Goal: Task Accomplishment & Management: Complete application form

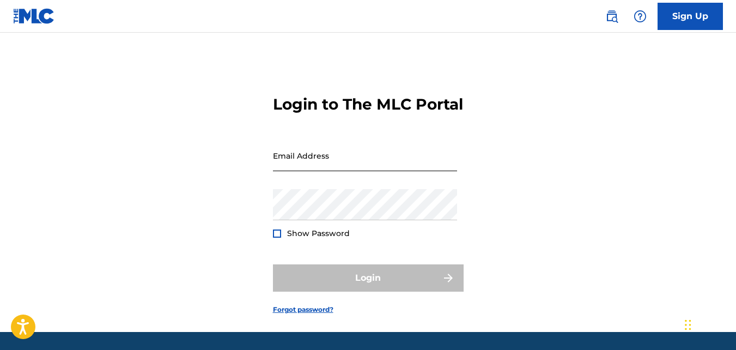
click at [292, 171] on input "Email Address" at bounding box center [365, 155] width 184 height 31
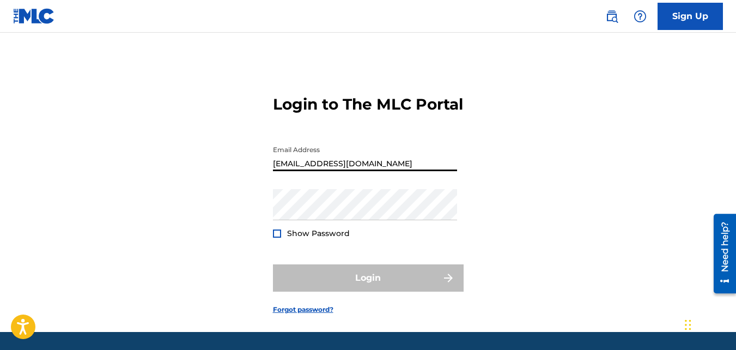
type input "[EMAIL_ADDRESS][DOMAIN_NAME]"
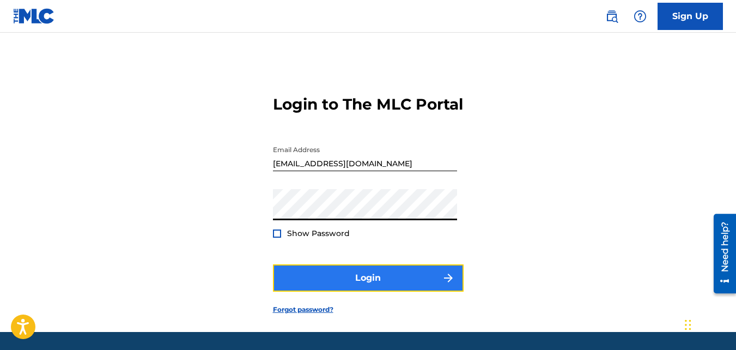
click at [349, 291] on button "Login" at bounding box center [368, 277] width 191 height 27
click at [326, 291] on button "Login" at bounding box center [368, 277] width 191 height 27
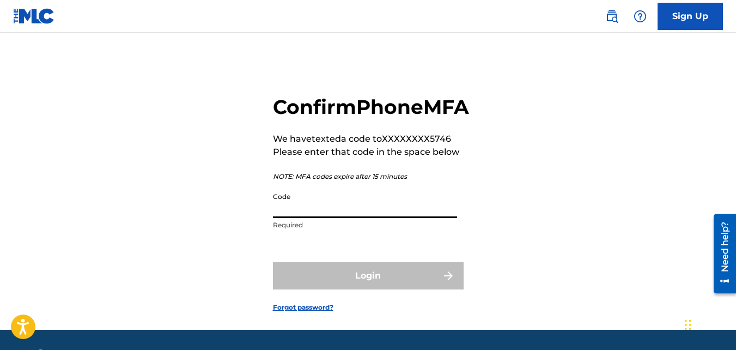
click at [308, 218] on input "Code" at bounding box center [365, 202] width 184 height 31
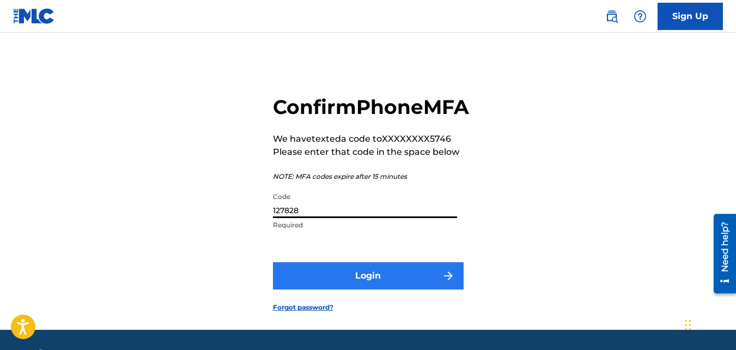
type input "127828"
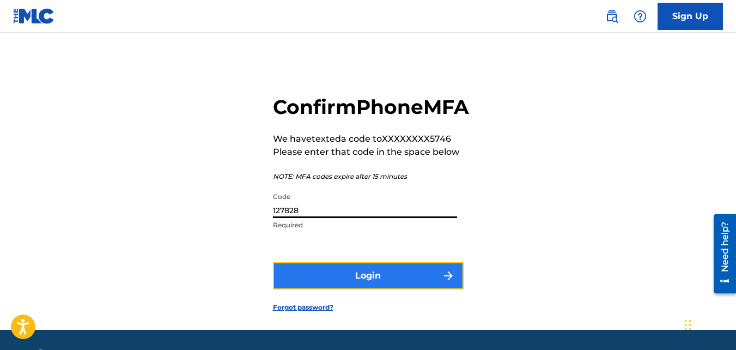
click at [376, 289] on button "Login" at bounding box center [368, 275] width 191 height 27
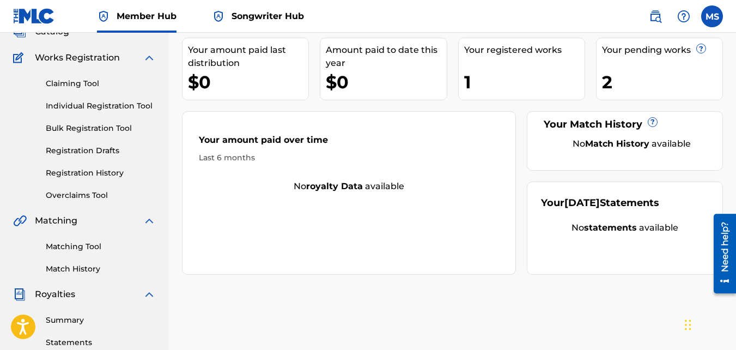
scroll to position [76, 0]
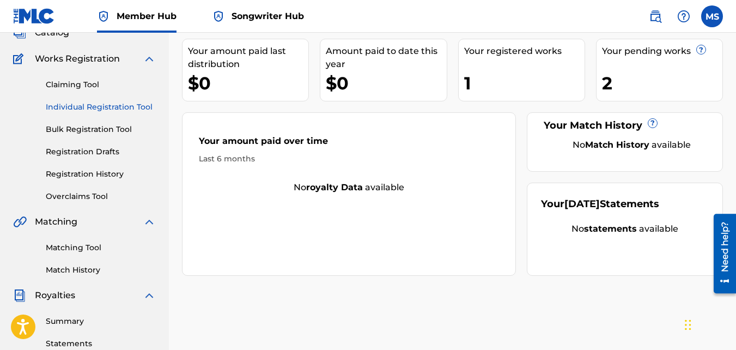
click at [76, 108] on link "Individual Registration Tool" at bounding box center [101, 106] width 110 height 11
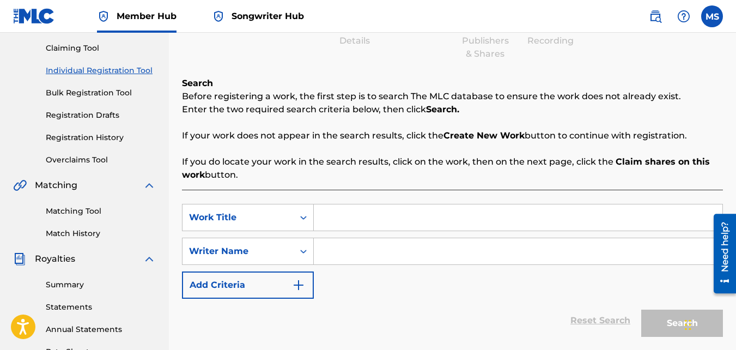
scroll to position [114, 0]
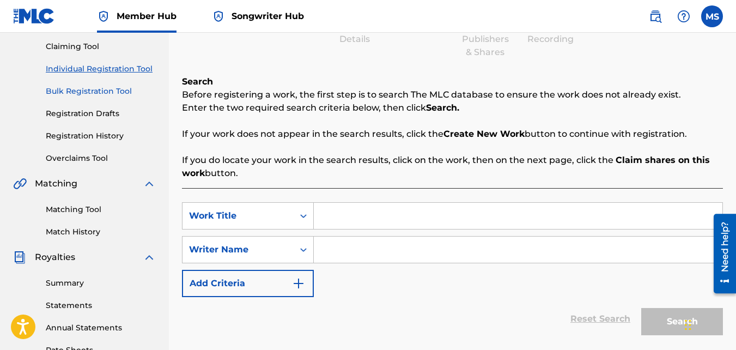
click at [100, 92] on link "Bulk Registration Tool" at bounding box center [101, 91] width 110 height 11
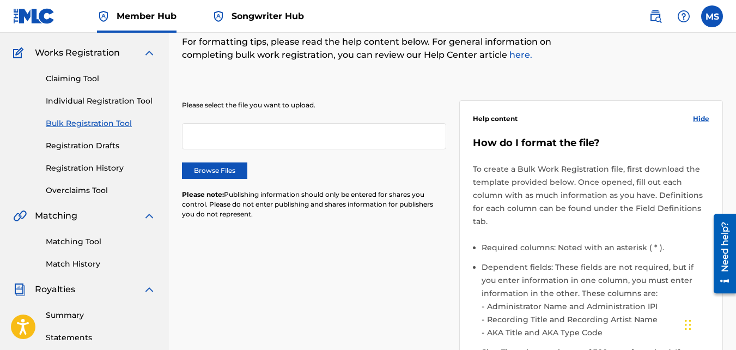
scroll to position [92, 0]
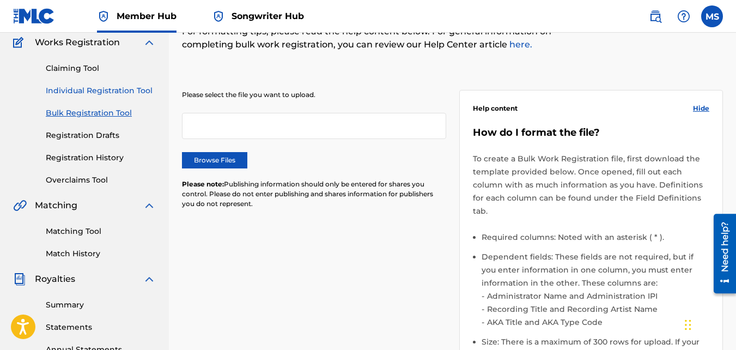
click at [79, 89] on link "Individual Registration Tool" at bounding box center [101, 90] width 110 height 11
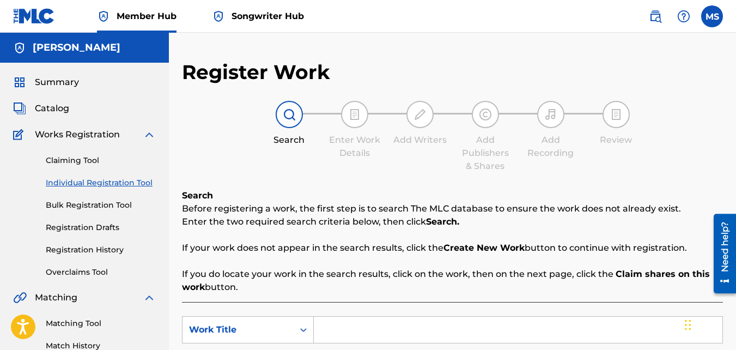
click at [400, 329] on input "Search Form" at bounding box center [518, 329] width 408 height 26
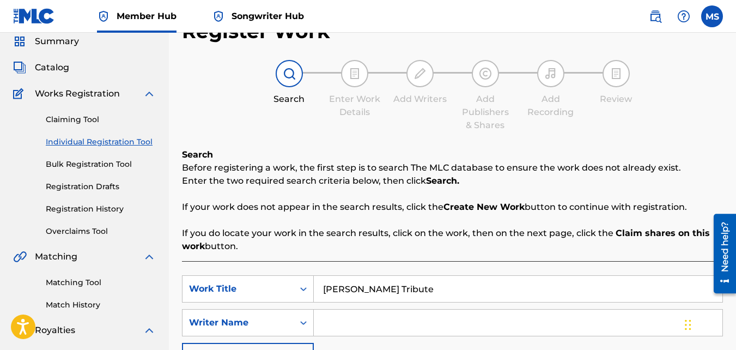
scroll to position [42, 0]
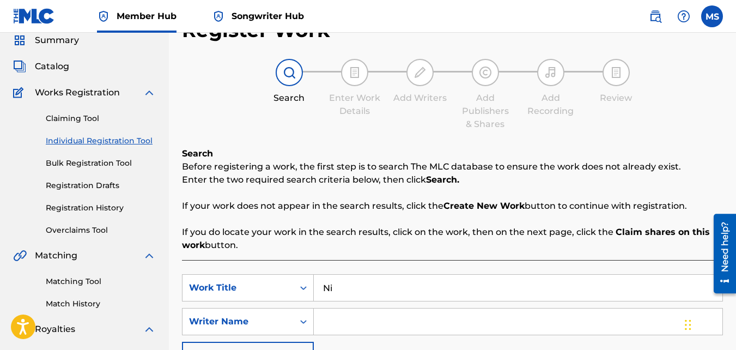
type input "N"
paste input "[PERSON_NAME] TRIBUTE"
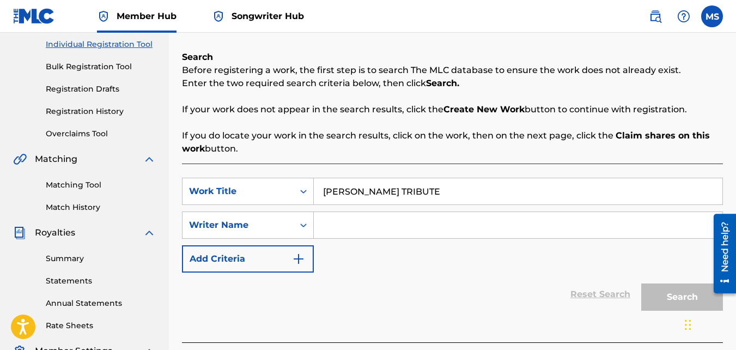
scroll to position [148, 0]
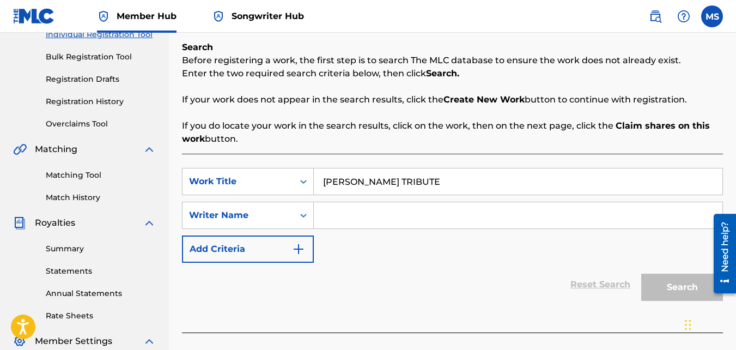
type input "[PERSON_NAME] TRIBUTE"
click at [346, 219] on input "Search Form" at bounding box center [518, 215] width 408 height 26
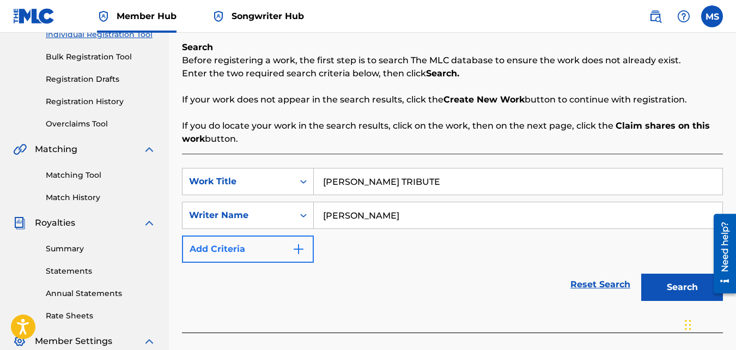
type input "[PERSON_NAME]"
click at [214, 249] on button "Add Criteria" at bounding box center [248, 248] width 132 height 27
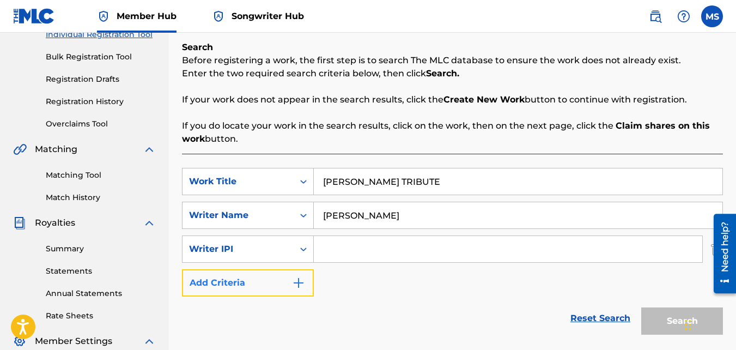
click at [302, 279] on img "Search Form" at bounding box center [298, 282] width 13 height 13
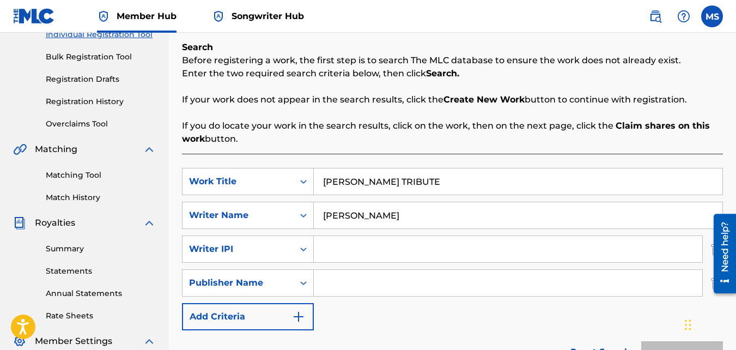
click at [342, 284] on input "Search Form" at bounding box center [508, 283] width 388 height 26
type input "[PERSON_NAME]"
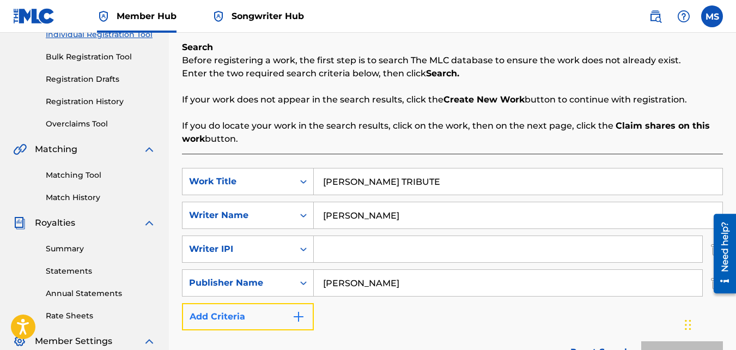
click at [251, 321] on button "Add Criteria" at bounding box center [248, 316] width 132 height 27
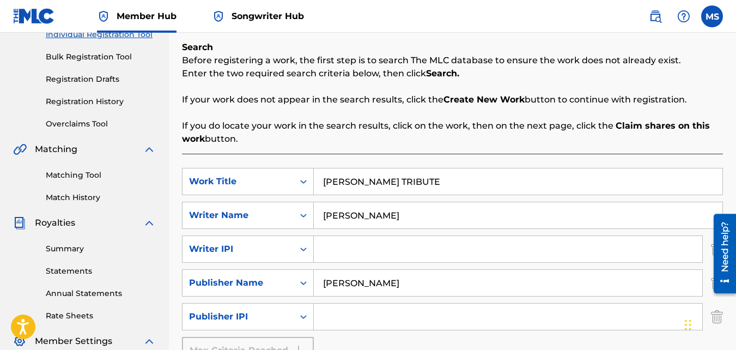
click at [380, 311] on input "Search Form" at bounding box center [508, 316] width 388 height 26
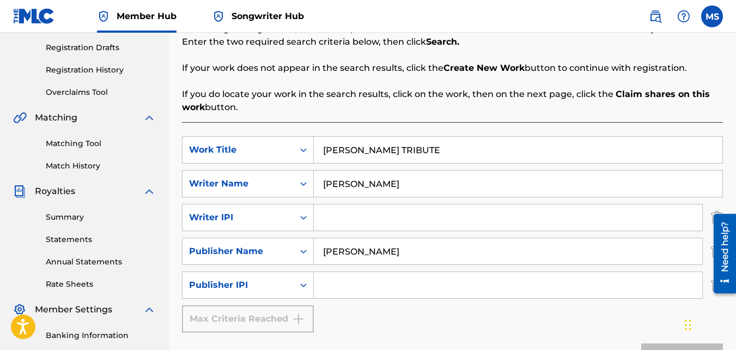
scroll to position [168, 0]
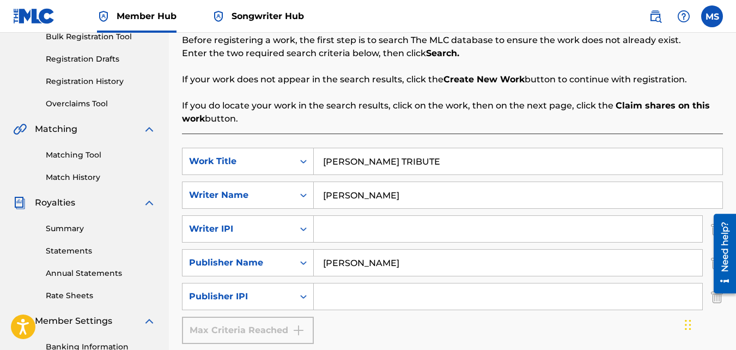
paste input "#505587740"
click at [329, 228] on input "#505587740" at bounding box center [508, 229] width 388 height 26
type input "505587740"
paste input "1066741649"
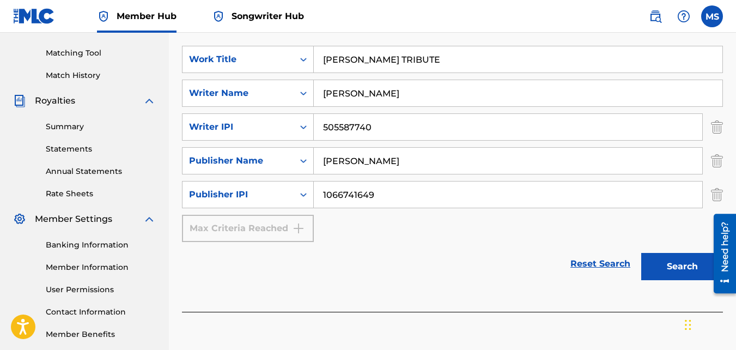
scroll to position [272, 0]
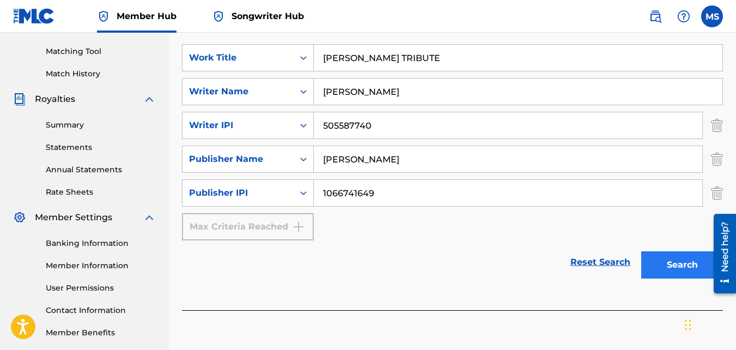
type input "1066741649"
click at [685, 262] on button "Search" at bounding box center [682, 264] width 82 height 27
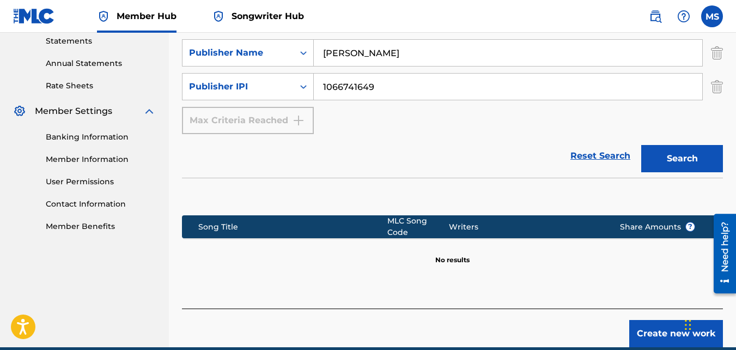
scroll to position [382, 0]
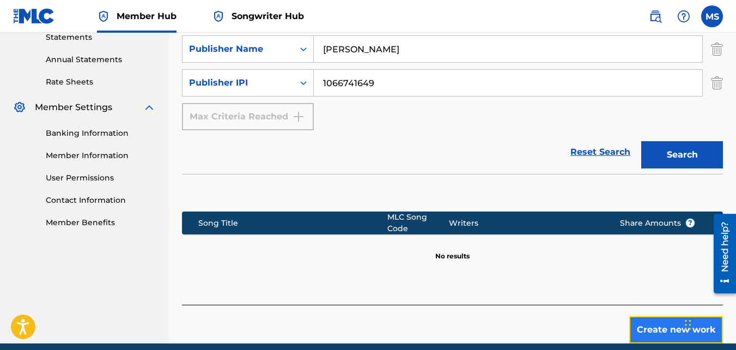
click at [659, 323] on button "Create new work" at bounding box center [676, 329] width 94 height 27
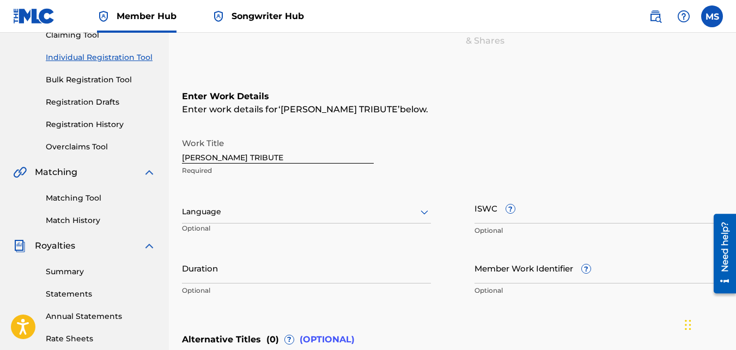
scroll to position [124, 0]
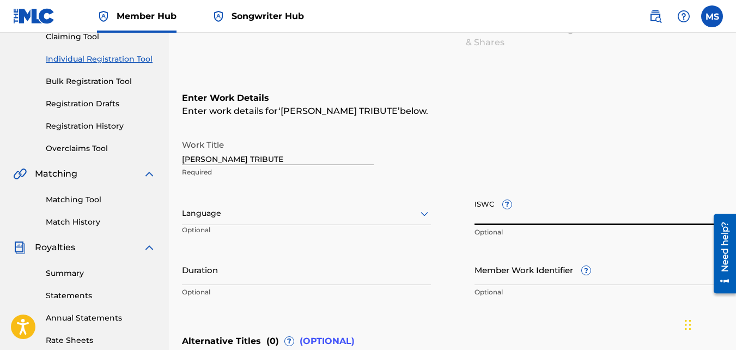
paste input "T3061402602"
type input "T3061402602"
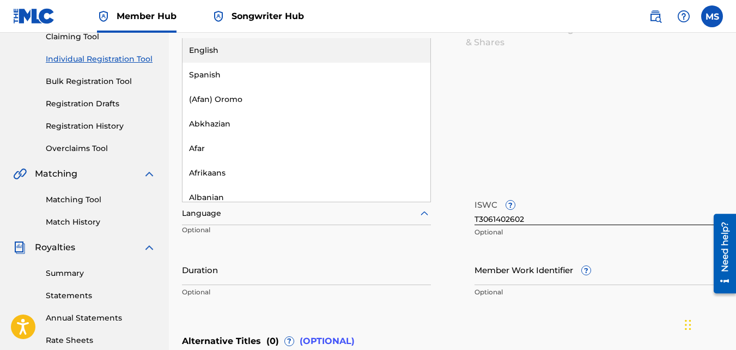
click at [255, 207] on div at bounding box center [306, 213] width 249 height 14
click at [226, 53] on div "English" at bounding box center [306, 50] width 248 height 25
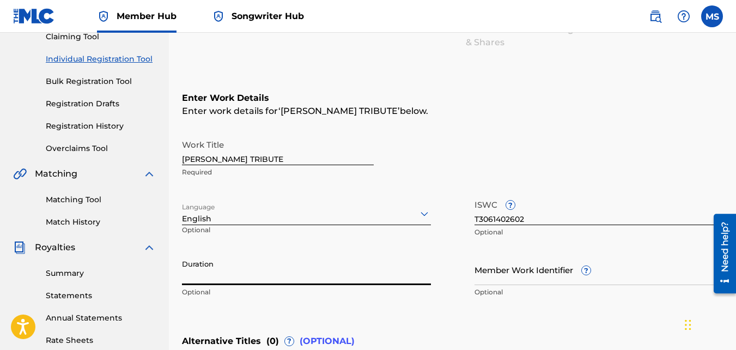
click at [205, 271] on input "Duration" at bounding box center [306, 269] width 249 height 31
type input "02:17"
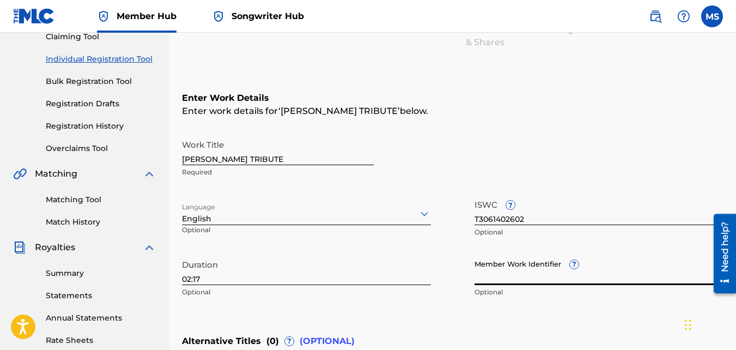
paste input "Work ID 912611203"
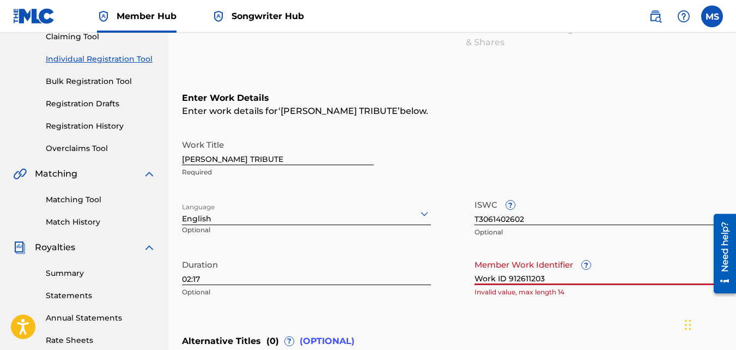
click at [504, 276] on input "Work ID 912611203" at bounding box center [598, 269] width 249 height 31
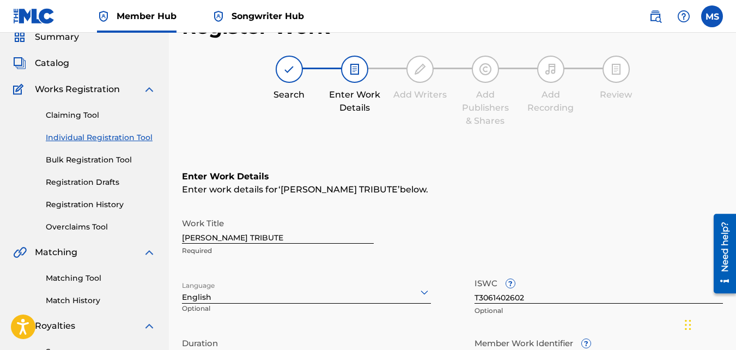
scroll to position [46, 0]
type input "912611203"
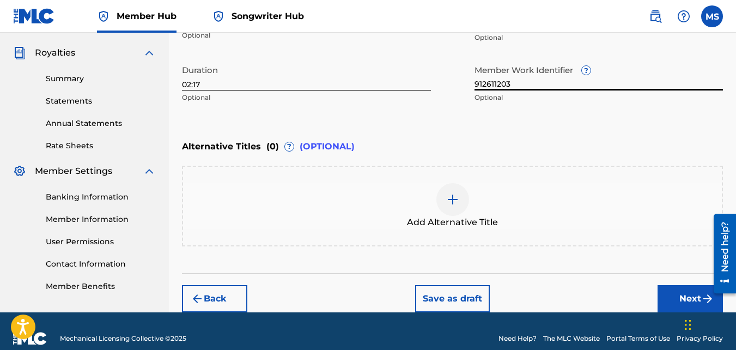
scroll to position [333, 0]
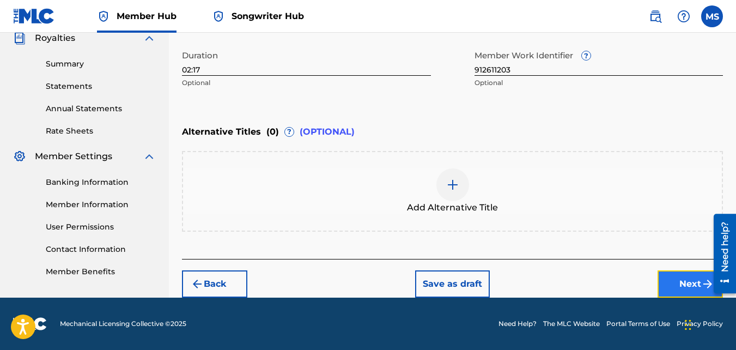
click at [688, 291] on button "Next" at bounding box center [689, 283] width 65 height 27
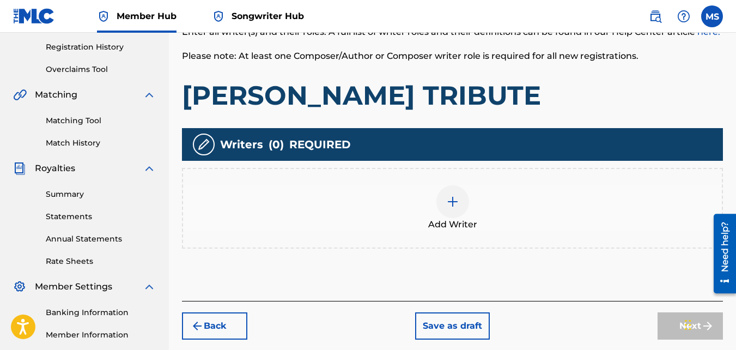
scroll to position [217, 0]
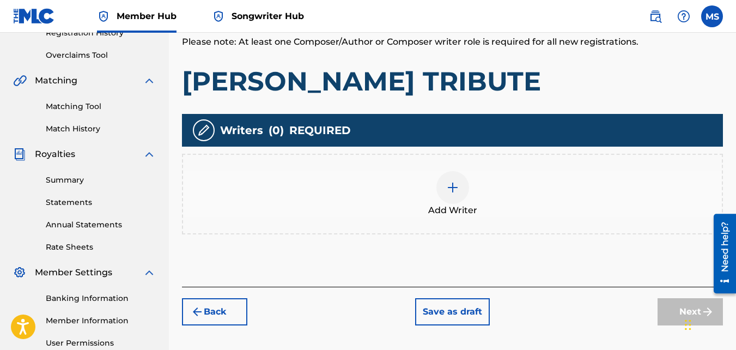
click at [448, 187] on img at bounding box center [452, 187] width 13 height 13
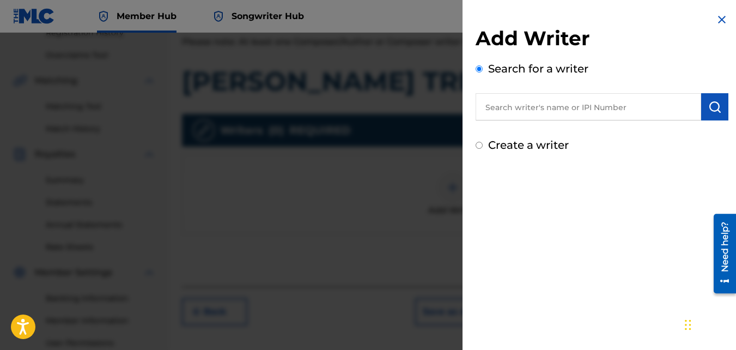
click at [587, 113] on input "text" at bounding box center [587, 106] width 225 height 27
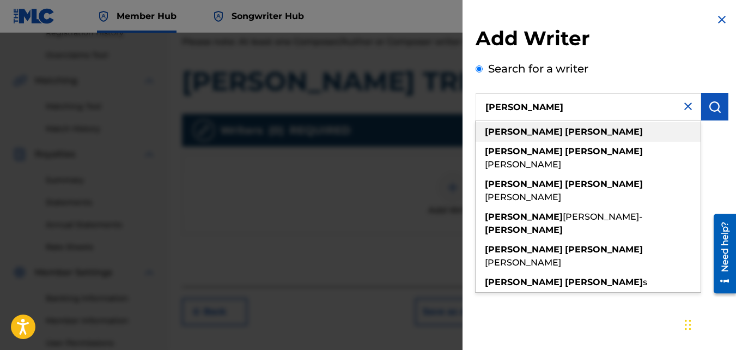
click at [557, 133] on div "[PERSON_NAME]" at bounding box center [587, 132] width 225 height 20
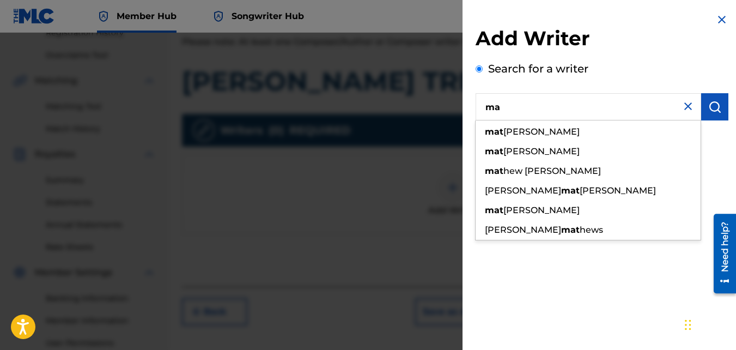
type input "m"
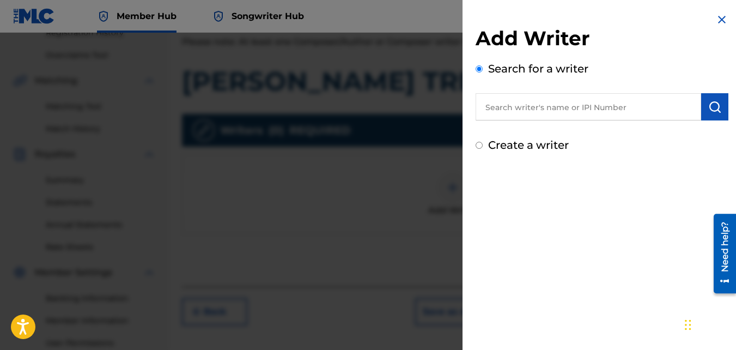
paste input "#505587740"
click at [492, 107] on input "#505587740" at bounding box center [587, 106] width 225 height 27
click at [710, 112] on button "submit" at bounding box center [714, 106] width 27 height 27
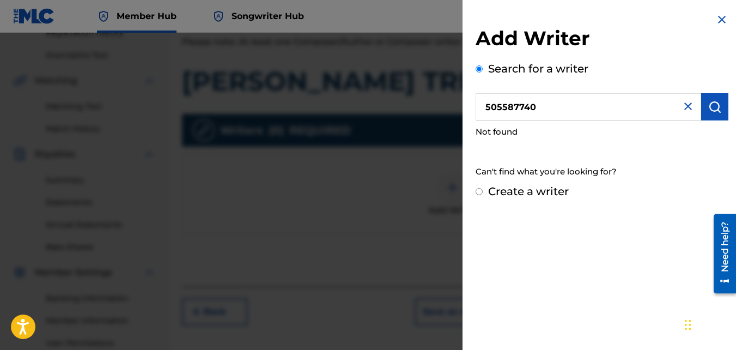
click at [484, 106] on input "505587740" at bounding box center [587, 106] width 225 height 27
type input "00505587740"
click at [707, 97] on button "submit" at bounding box center [714, 106] width 27 height 27
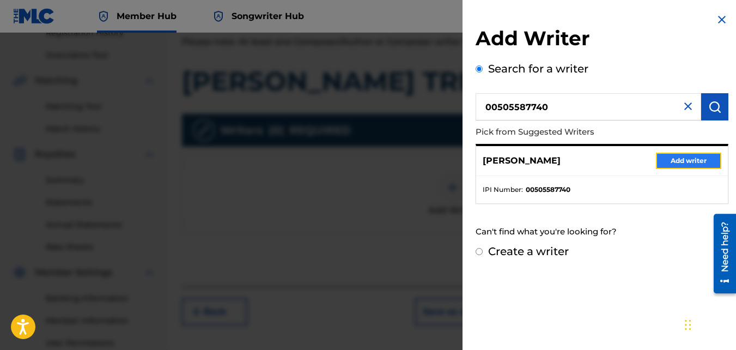
click at [683, 162] on button "Add writer" at bounding box center [688, 160] width 65 height 16
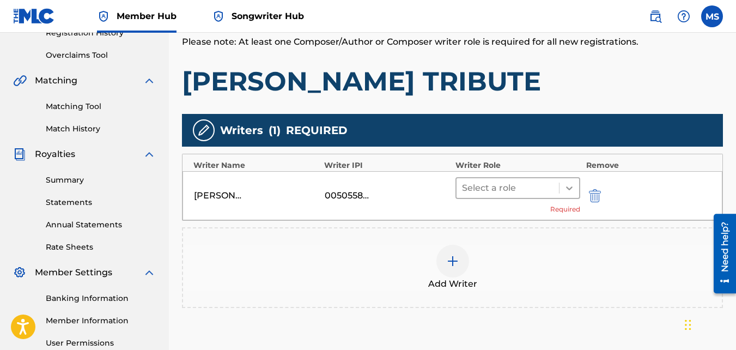
click at [566, 191] on icon at bounding box center [569, 187] width 11 height 11
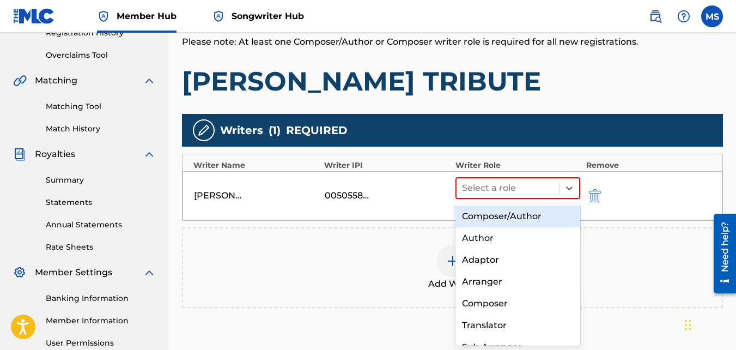
click at [513, 215] on div "Composer/Author" at bounding box center [517, 216] width 125 height 22
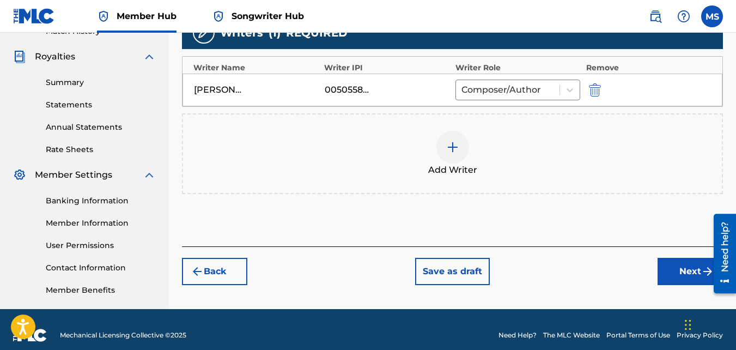
scroll to position [316, 0]
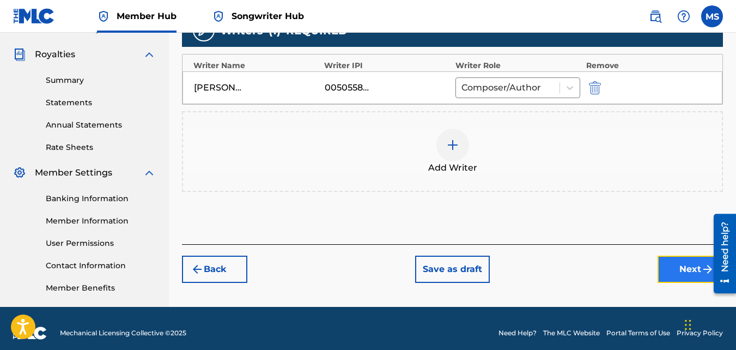
click at [671, 260] on button "Next" at bounding box center [689, 268] width 65 height 27
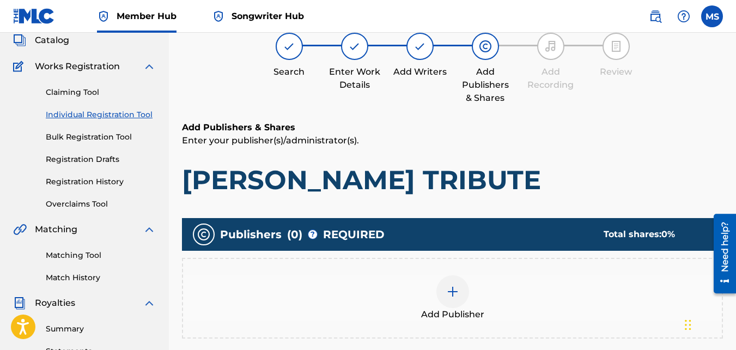
scroll to position [49, 0]
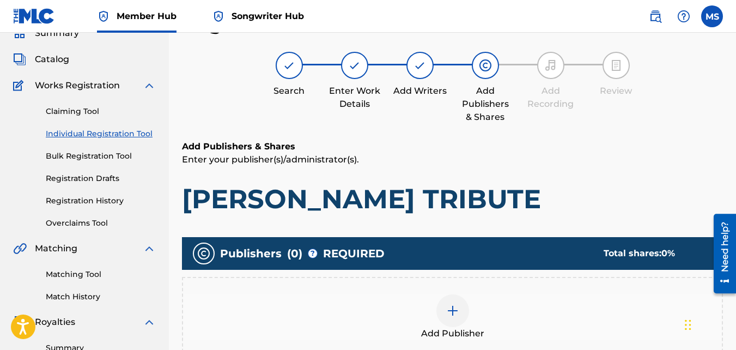
click at [443, 315] on div at bounding box center [452, 310] width 33 height 33
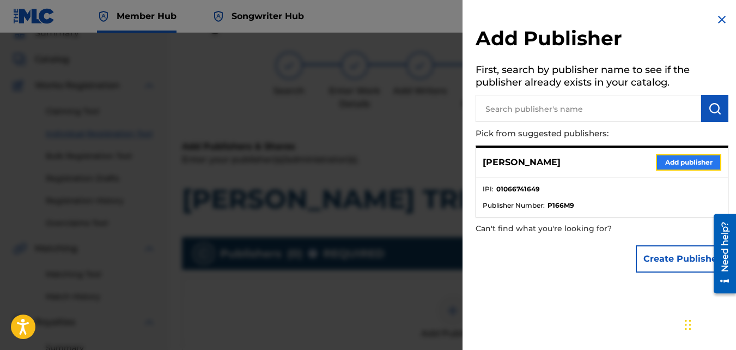
click at [679, 165] on button "Add publisher" at bounding box center [688, 162] width 65 height 16
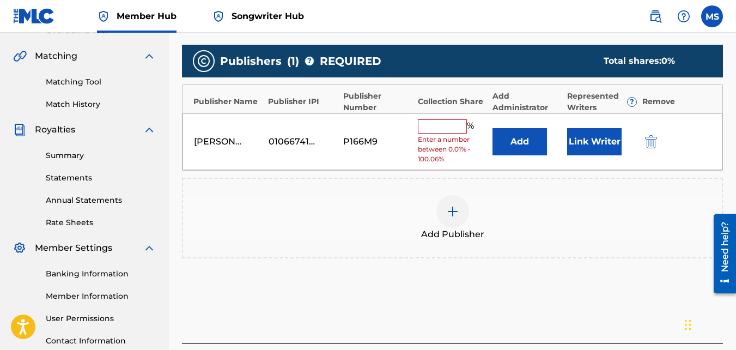
scroll to position [243, 0]
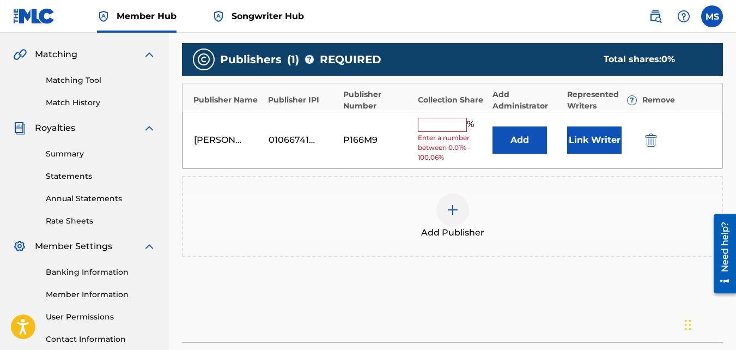
click at [445, 126] on input "text" at bounding box center [442, 125] width 49 height 14
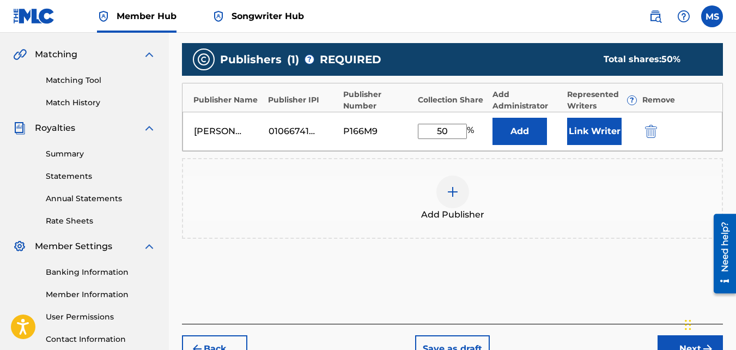
type input "50"
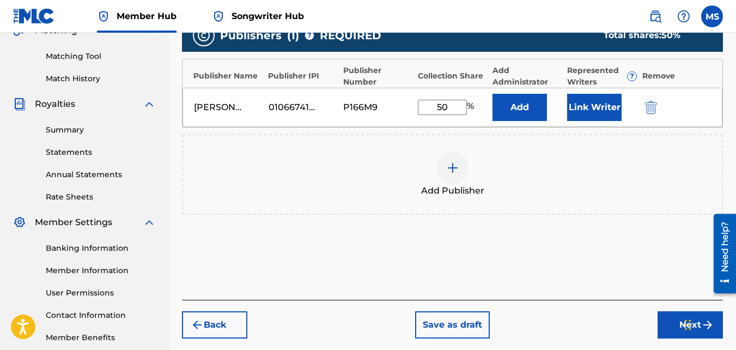
scroll to position [273, 0]
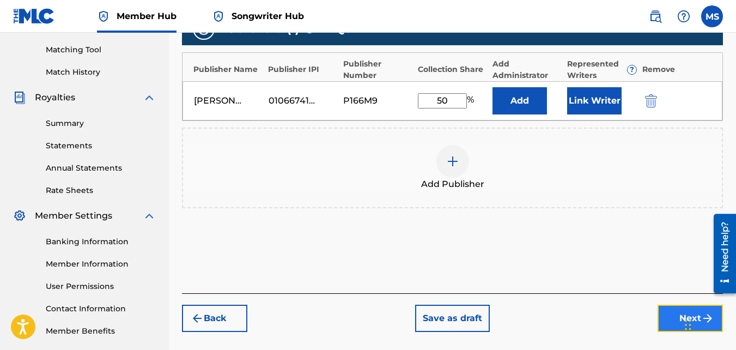
click at [676, 309] on button "Next" at bounding box center [689, 317] width 65 height 27
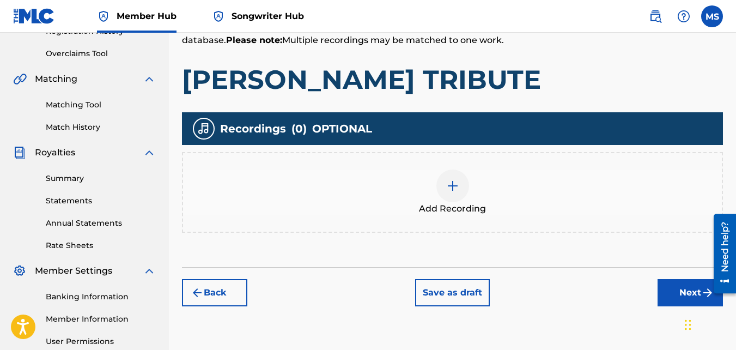
scroll to position [49, 0]
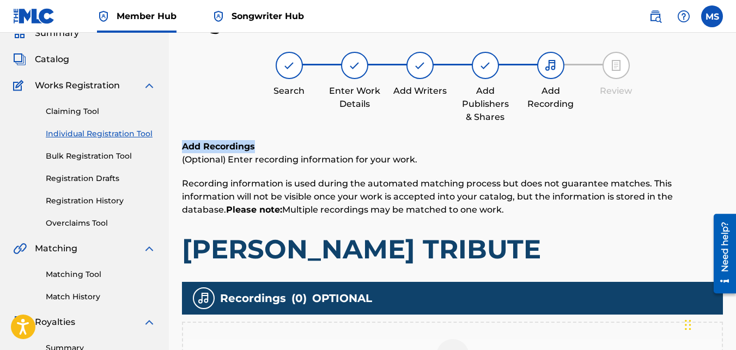
drag, startPoint x: 735, startPoint y: 97, endPoint x: 739, endPoint y: 146, distance: 48.6
click at [735, 146] on html "Accessibility Screen-Reader Guide, Feedback, and Issue Reporting | New window C…" at bounding box center [368, 126] width 736 height 350
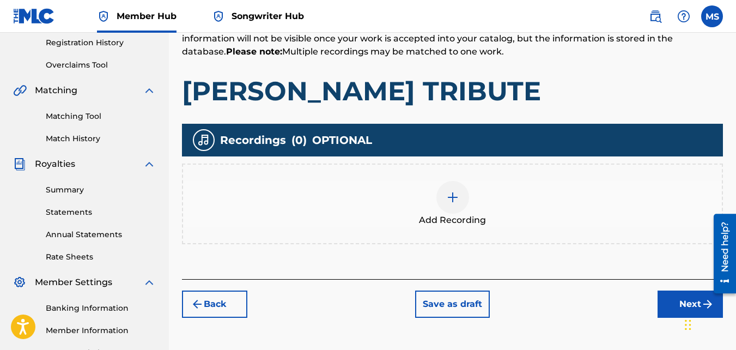
scroll to position [265, 0]
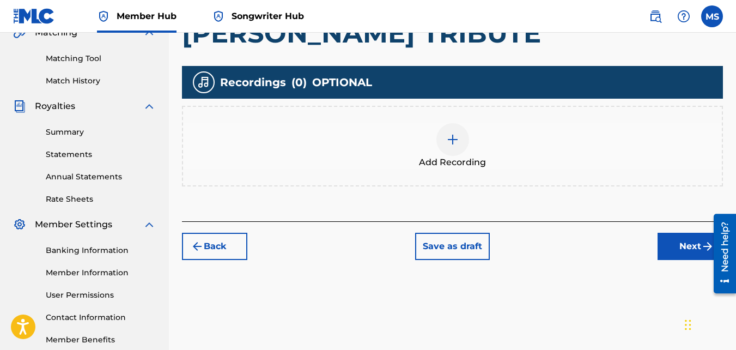
click at [450, 137] on img at bounding box center [452, 139] width 13 height 13
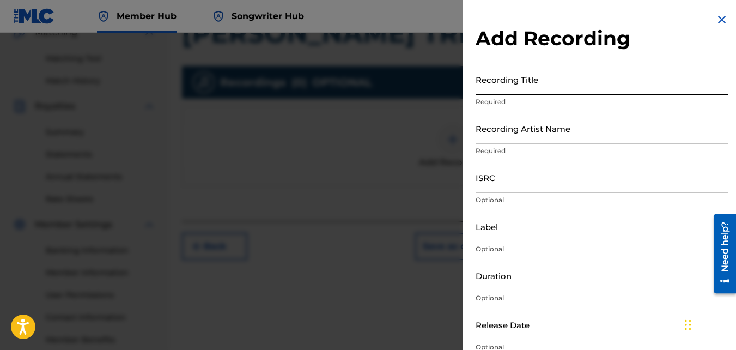
click at [567, 82] on input "Recording Title" at bounding box center [601, 79] width 253 height 31
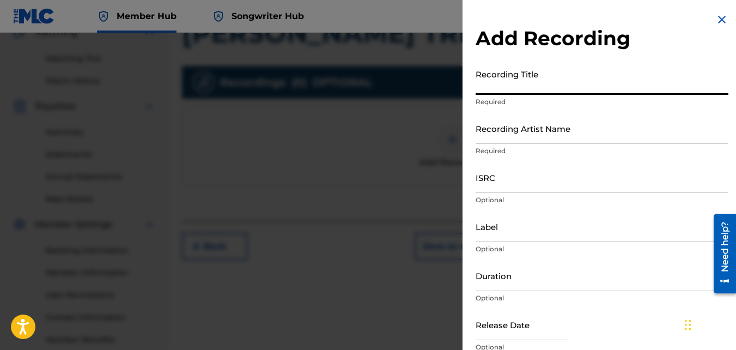
paste input "[PERSON_NAME] TRIBUTE"
type input "[PERSON_NAME] TRIBUTE"
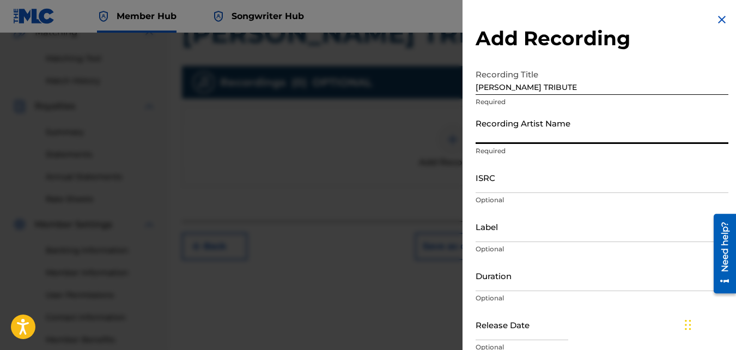
paste input "L.S.CHILDOFHIPHOP"
type input "L.S.CHILDOFHIPHOP"
click at [517, 181] on input "ISRC" at bounding box center [601, 177] width 253 height 31
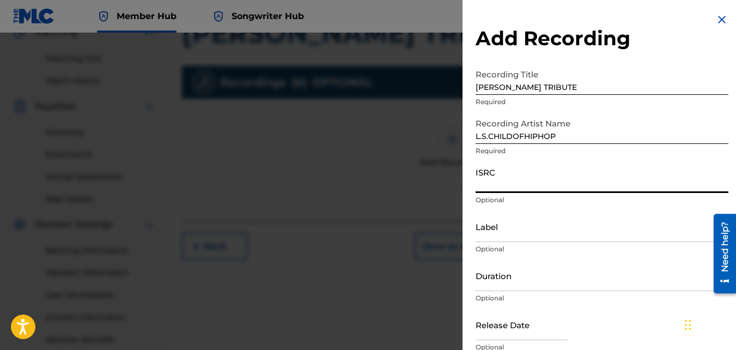
click at [521, 182] on input "ISRC" at bounding box center [601, 177] width 253 height 31
paste input "QMEU32102618"
type input "QMEU32102618"
click at [519, 281] on input "Duration" at bounding box center [601, 275] width 253 height 31
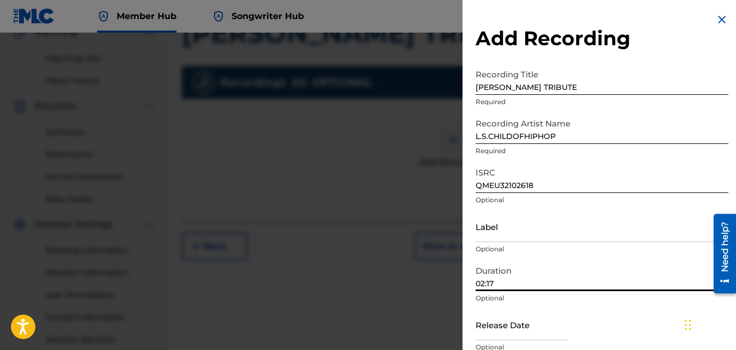
scroll to position [326, 0]
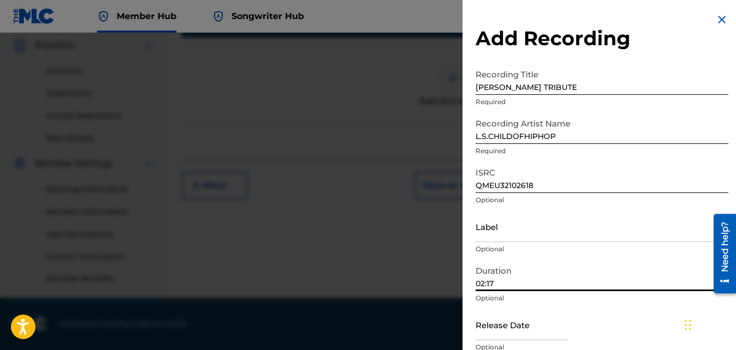
type input "02:17"
click at [384, 319] on div at bounding box center [368, 208] width 736 height 350
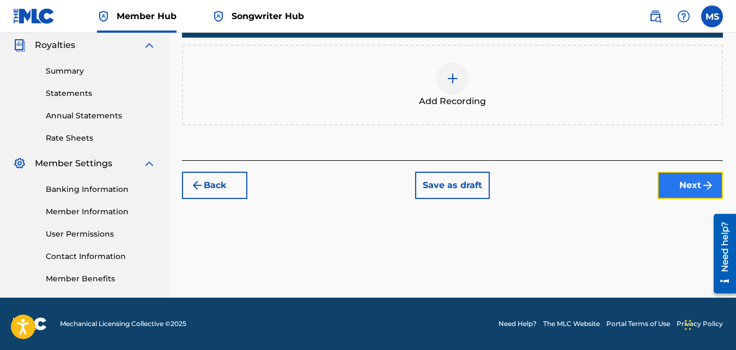
click at [689, 178] on button "Next" at bounding box center [689, 185] width 65 height 27
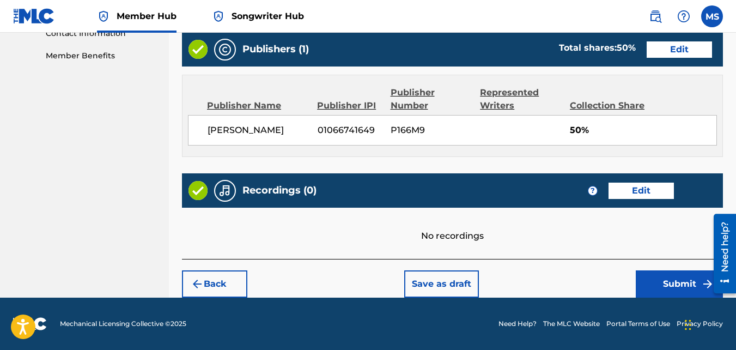
scroll to position [561, 0]
click at [634, 188] on button "Edit" at bounding box center [640, 190] width 65 height 16
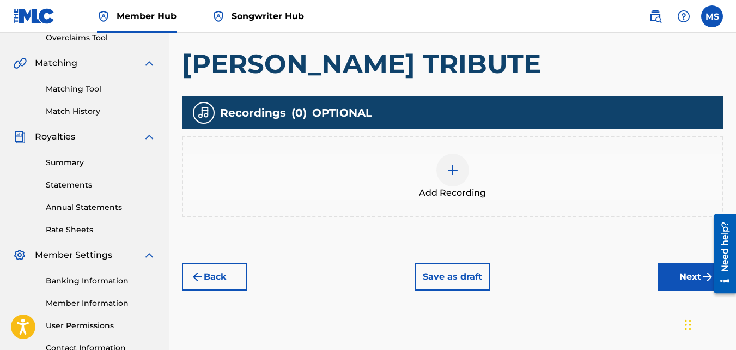
scroll to position [231, 0]
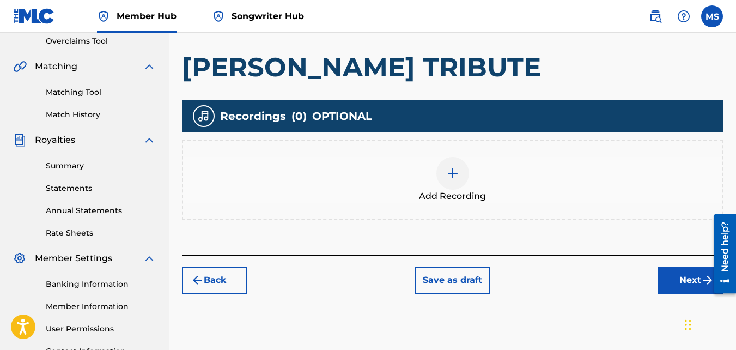
click at [450, 177] on img at bounding box center [452, 173] width 13 height 13
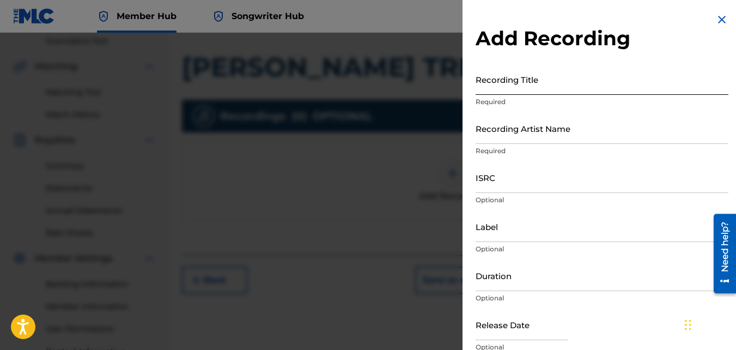
click at [542, 82] on input "Recording Title" at bounding box center [601, 79] width 253 height 31
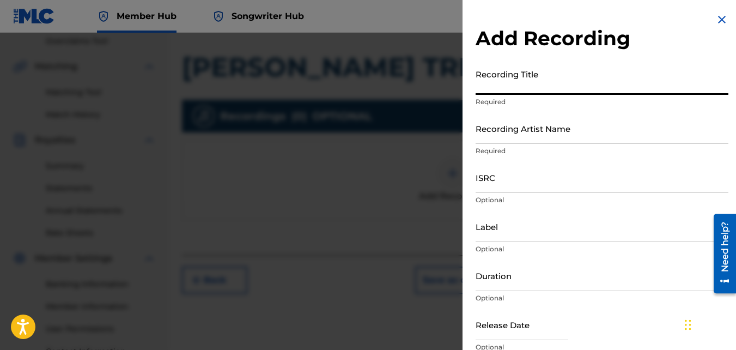
paste input "[PERSON_NAME] TRIBUTE"
type input "[PERSON_NAME] TRIBUTE"
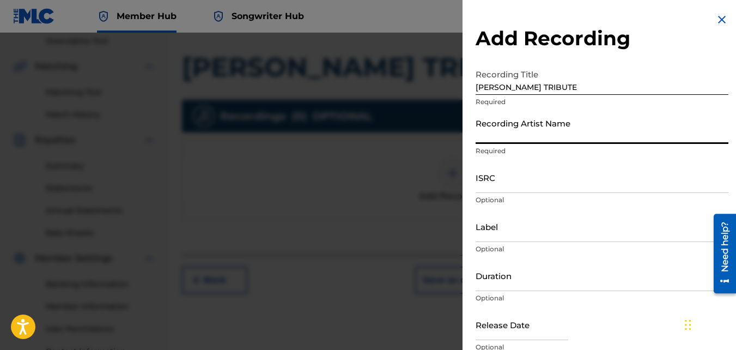
click at [549, 128] on input "Recording Artist Name" at bounding box center [601, 128] width 253 height 31
paste input "L.S.CHILDOFHIPHOP"
type input "L.S.CHILDOFHIPHOP"
click at [512, 182] on input "ISRC" at bounding box center [601, 177] width 253 height 31
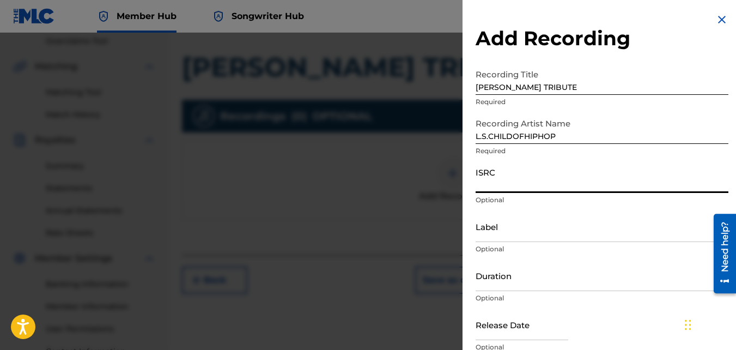
click at [543, 178] on input "ISRC" at bounding box center [601, 177] width 253 height 31
paste input "QMEU32102618"
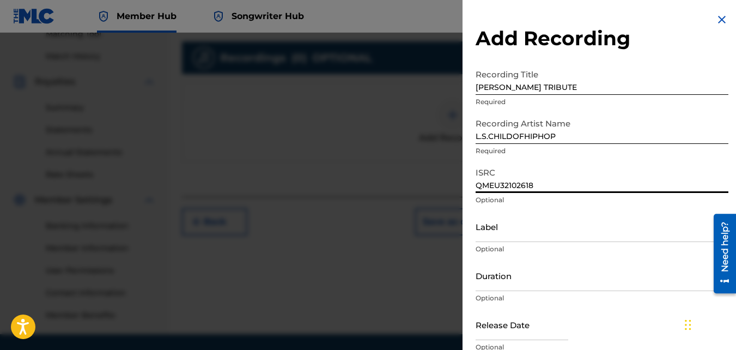
scroll to position [326, 0]
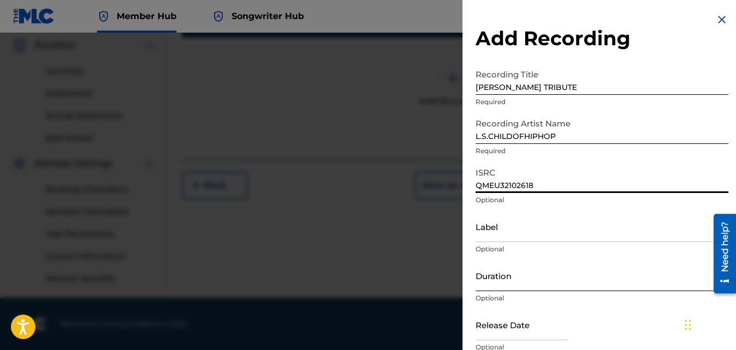
type input "QMEU32102618"
click at [505, 279] on input "Duration" at bounding box center [601, 275] width 253 height 31
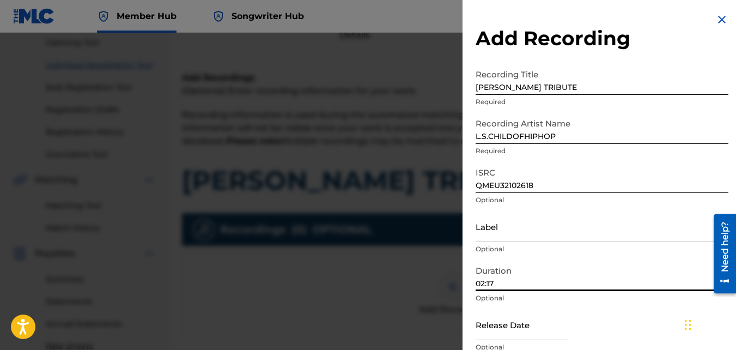
scroll to position [83, 0]
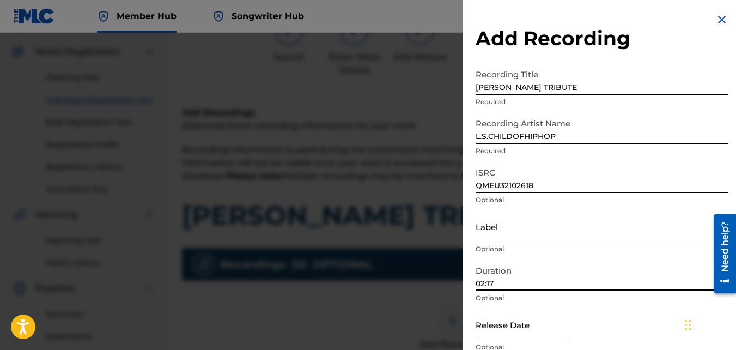
type input "02:17"
click at [546, 326] on input "text" at bounding box center [521, 324] width 93 height 31
select select "8"
select select "2025"
select select "10"
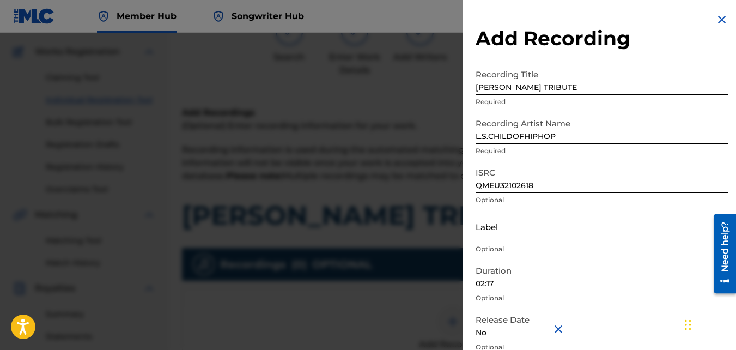
type input "N"
click at [576, 334] on div "Release Date Expected date, received null" at bounding box center [601, 333] width 253 height 49
click at [568, 317] on input "text" at bounding box center [521, 324] width 93 height 31
select select "8"
select select "2025"
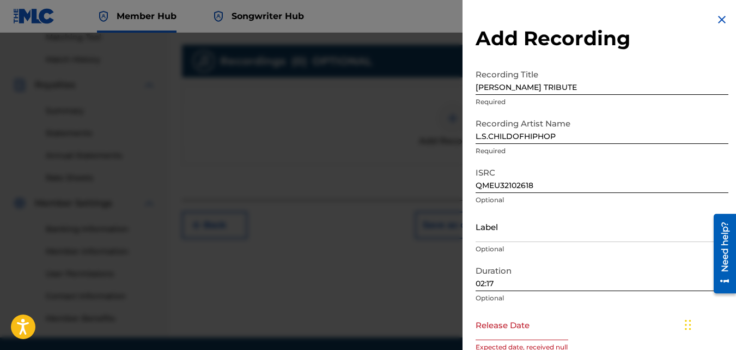
scroll to position [326, 0]
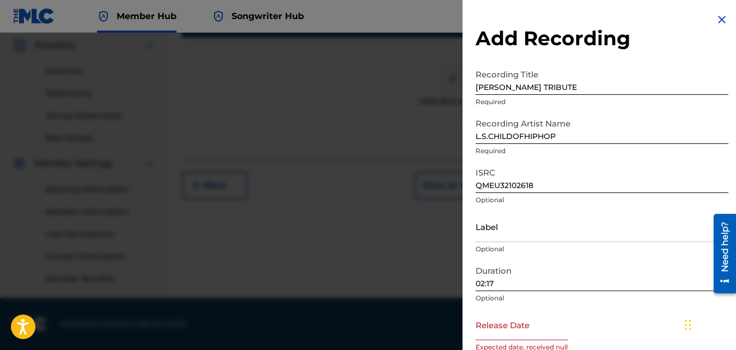
click at [517, 277] on input "02:17" at bounding box center [601, 275] width 253 height 31
select select "8"
select select "2025"
click at [511, 333] on input "text" at bounding box center [521, 324] width 93 height 31
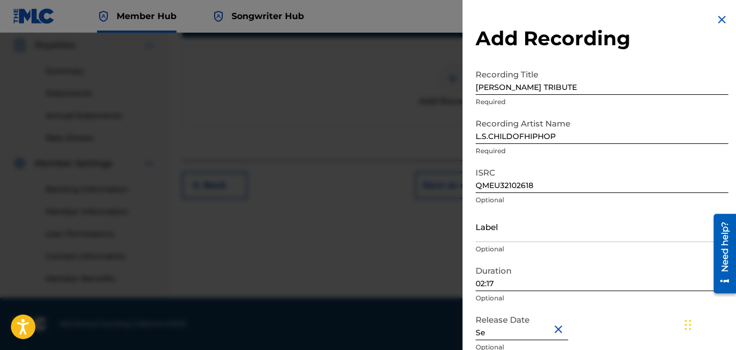
type input "S"
click at [574, 331] on div "Release Date Expected date, received null" at bounding box center [601, 333] width 253 height 49
click at [614, 318] on div "Release Date Expected date, received null" at bounding box center [601, 333] width 253 height 49
click at [620, 325] on div "Release Date Expected date, received null" at bounding box center [601, 333] width 253 height 49
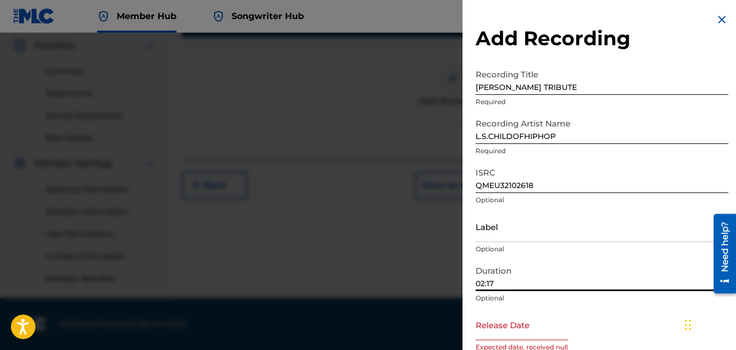
click at [561, 276] on input "02:17" at bounding box center [601, 275] width 253 height 31
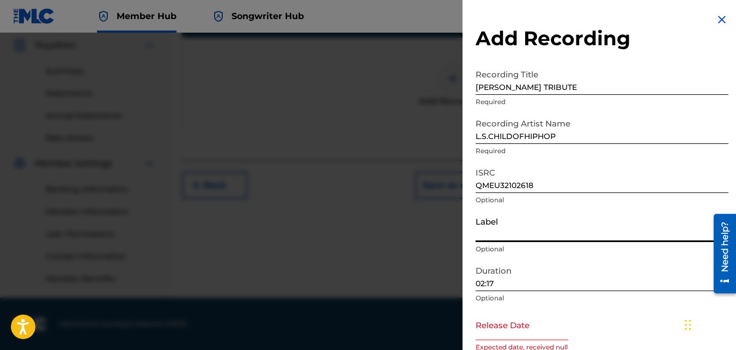
click at [524, 231] on input "Label" at bounding box center [601, 226] width 253 height 31
type input "Therapeutic Music Movement"
click at [544, 23] on div "Add Recording Recording Title [PERSON_NAME] TRIBUTE Required Recording Artist N…" at bounding box center [601, 199] width 279 height 398
click at [613, 324] on div "Release Date Expected date, received null" at bounding box center [601, 333] width 253 height 49
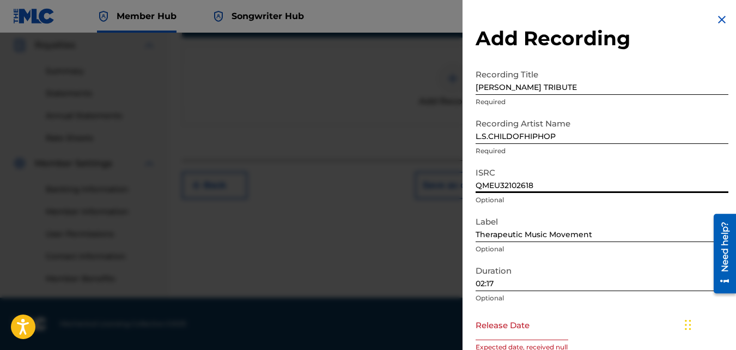
click at [538, 183] on input "QMEU32102618" at bounding box center [601, 177] width 253 height 31
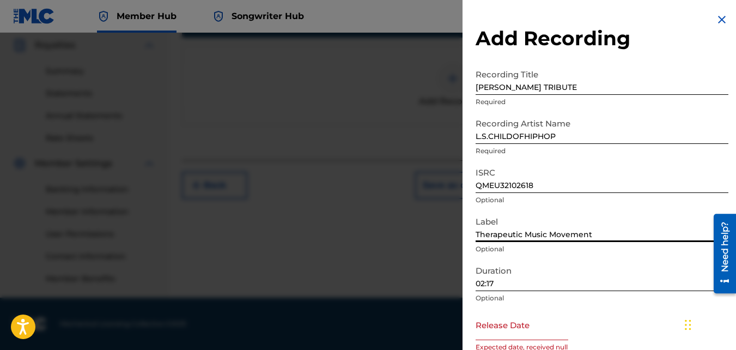
click at [597, 232] on input "Therapeutic Music Movement" at bounding box center [601, 226] width 253 height 31
click at [605, 216] on input "Therapeutic Music Movement" at bounding box center [601, 226] width 253 height 31
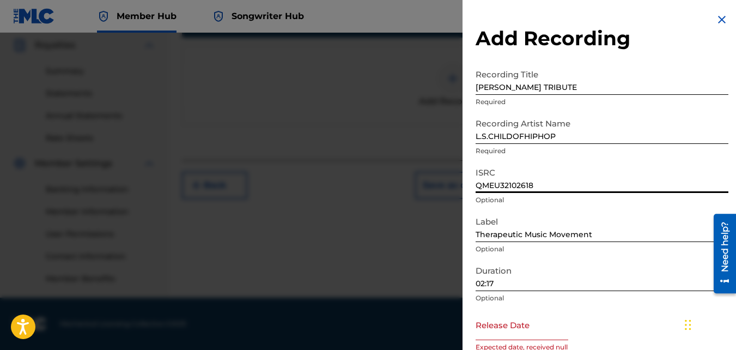
click at [539, 170] on input "QMEU32102618" at bounding box center [601, 177] width 253 height 31
click at [517, 277] on input "02:17" at bounding box center [601, 275] width 253 height 31
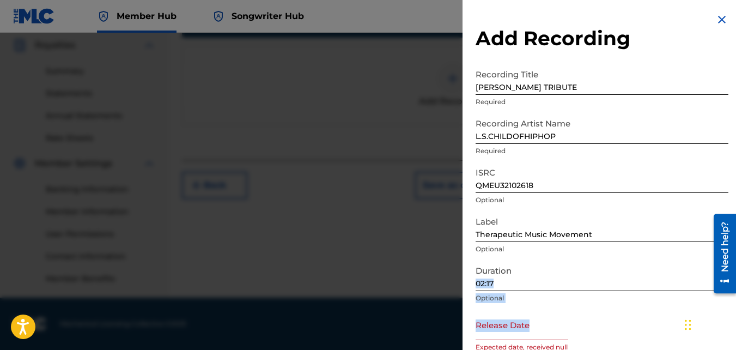
drag, startPoint x: 578, startPoint y: 327, endPoint x: 688, endPoint y: 161, distance: 199.5
click at [688, 161] on form "Recording Title [PERSON_NAME] TRIBUTE Required Recording Artist Name L.S.CHILDO…" at bounding box center [601, 224] width 253 height 321
drag, startPoint x: 688, startPoint y: 161, endPoint x: 648, endPoint y: 124, distance: 54.7
click at [648, 124] on input "L.S.CHILDOFHIPHOP" at bounding box center [601, 128] width 253 height 31
drag, startPoint x: 559, startPoint y: 137, endPoint x: 491, endPoint y: 138, distance: 68.6
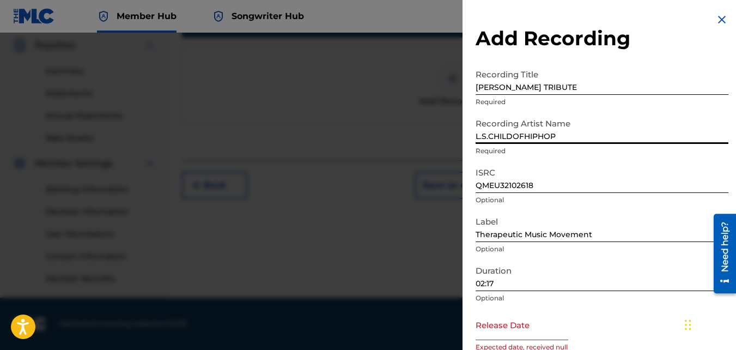
click at [491, 138] on input "L.S.CHILDOFHIPHOP" at bounding box center [601, 128] width 253 height 31
type input "L.S.(ChildOfHipHop)"
click at [545, 185] on input "QMEU32102618" at bounding box center [601, 177] width 253 height 31
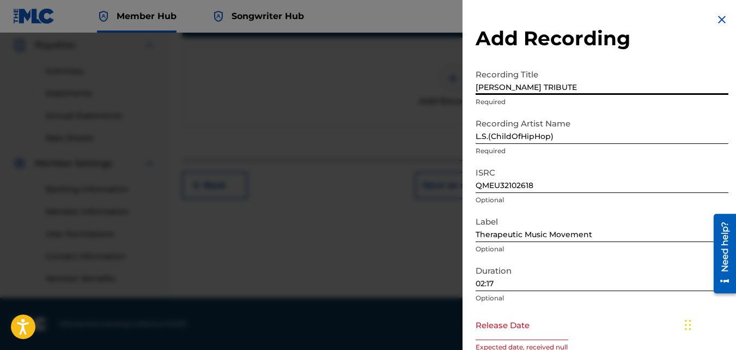
click at [646, 83] on input "[PERSON_NAME] TRIBUTE" at bounding box center [601, 79] width 253 height 31
click at [576, 345] on p "Expected date, received null" at bounding box center [601, 347] width 253 height 10
select select "8"
select select "2025"
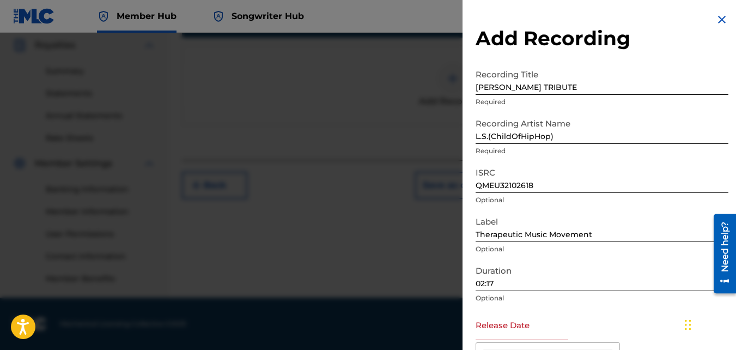
click at [536, 332] on input "text" at bounding box center [521, 324] width 93 height 31
click at [477, 333] on input "[DATE]" at bounding box center [521, 324] width 93 height 31
type input "[DATE]"
select select "10"
click at [545, 333] on input "text" at bounding box center [521, 324] width 93 height 31
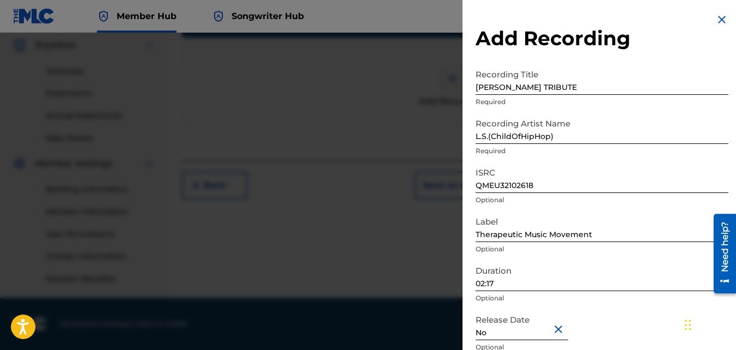
type input "N"
type input "8"
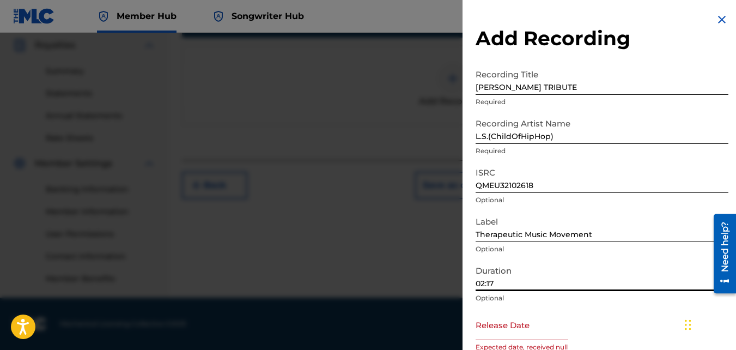
click at [524, 279] on input "02:17" at bounding box center [601, 275] width 253 height 31
click at [541, 276] on input "02:17" at bounding box center [601, 275] width 253 height 31
click at [146, 21] on span "Member Hub" at bounding box center [147, 16] width 60 height 13
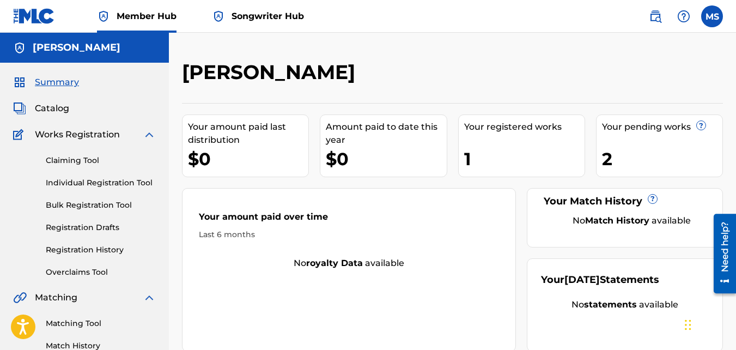
click at [273, 13] on span "Songwriter Hub" at bounding box center [267, 16] width 72 height 13
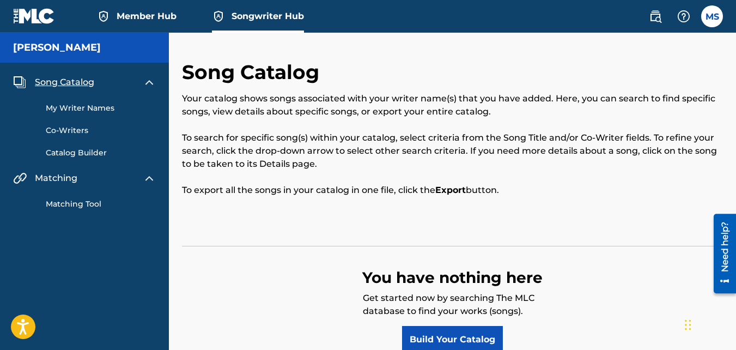
click at [147, 11] on span "Member Hub" at bounding box center [147, 16] width 60 height 13
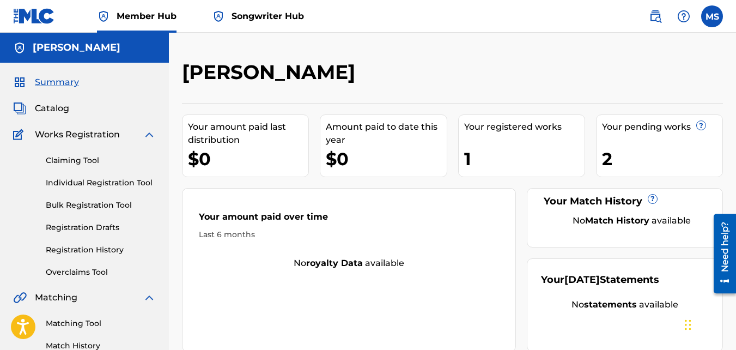
click at [631, 143] on div "Your pending works ? 2" at bounding box center [659, 145] width 127 height 63
click at [86, 182] on link "Individual Registration Tool" at bounding box center [101, 182] width 110 height 11
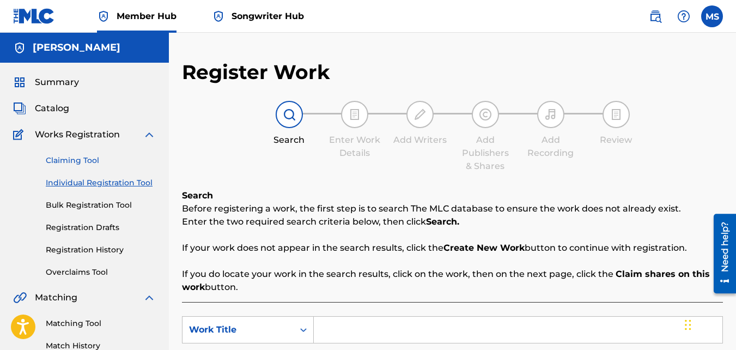
click at [77, 159] on link "Claiming Tool" at bounding box center [101, 160] width 110 height 11
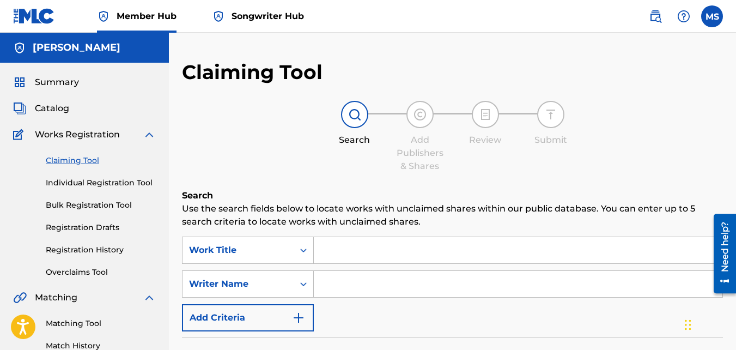
click at [148, 133] on img at bounding box center [149, 134] width 13 height 13
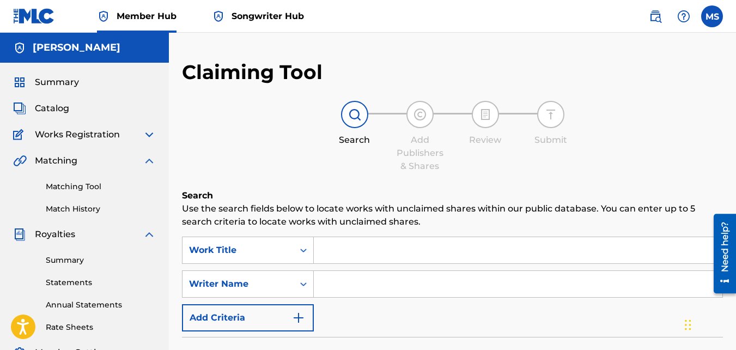
click at [148, 133] on img at bounding box center [149, 134] width 13 height 13
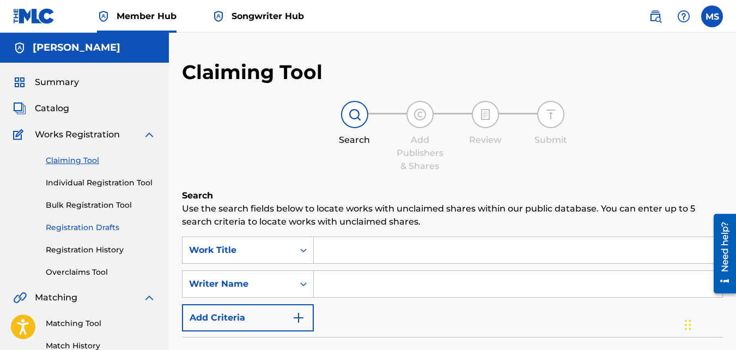
click at [77, 227] on link "Registration Drafts" at bounding box center [101, 227] width 110 height 11
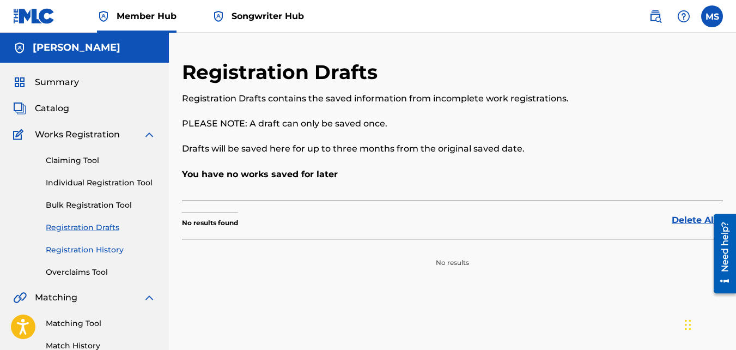
click at [84, 246] on link "Registration History" at bounding box center [101, 249] width 110 height 11
